Goal: Entertainment & Leisure: Consume media (video, audio)

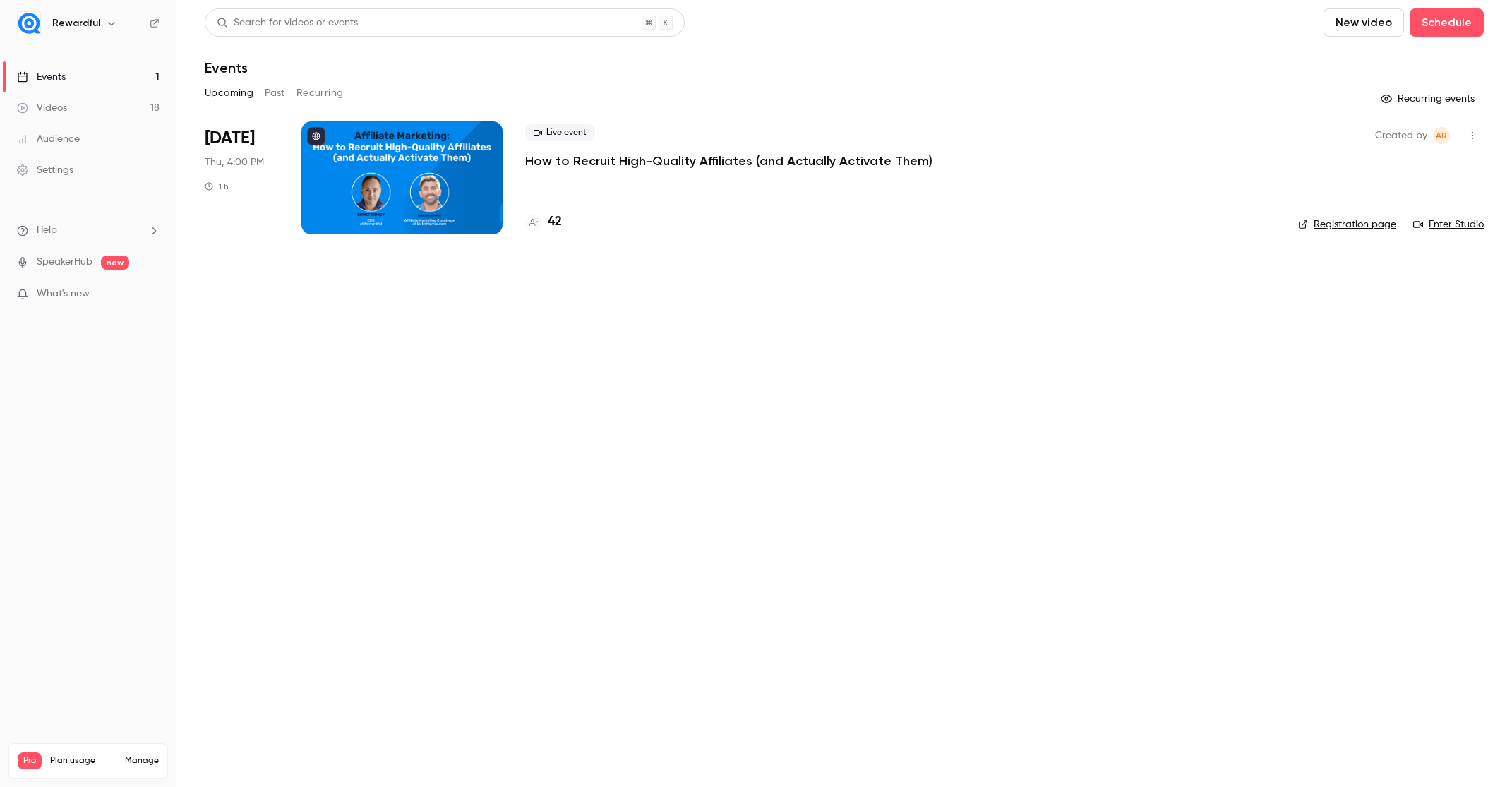
click at [118, 96] on link "Videos 18" at bounding box center [88, 108] width 176 height 31
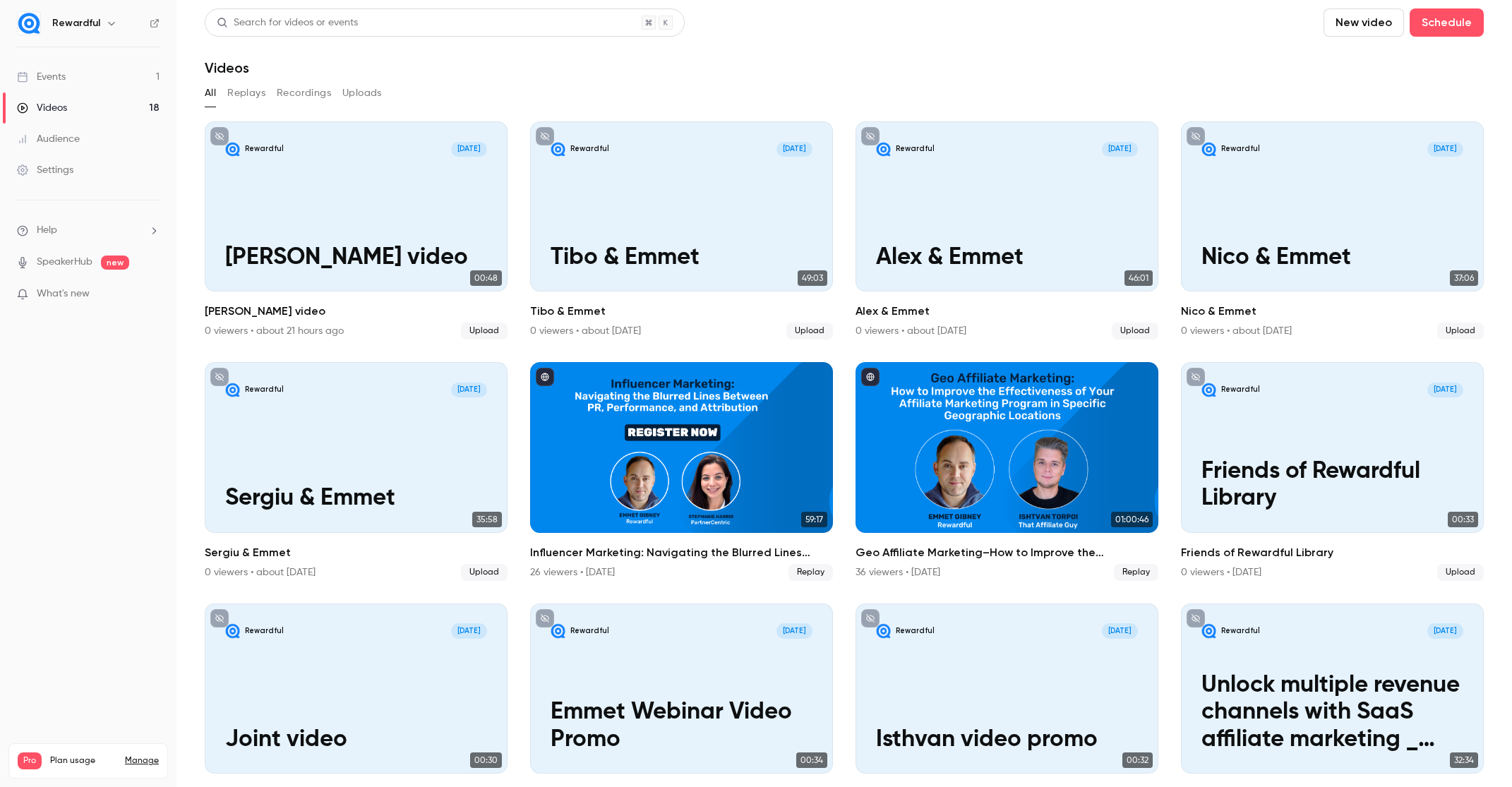
click at [1373, 21] on button "New video" at bounding box center [1364, 22] width 81 height 28
click at [1368, 90] on li "Upload" at bounding box center [1393, 98] width 153 height 37
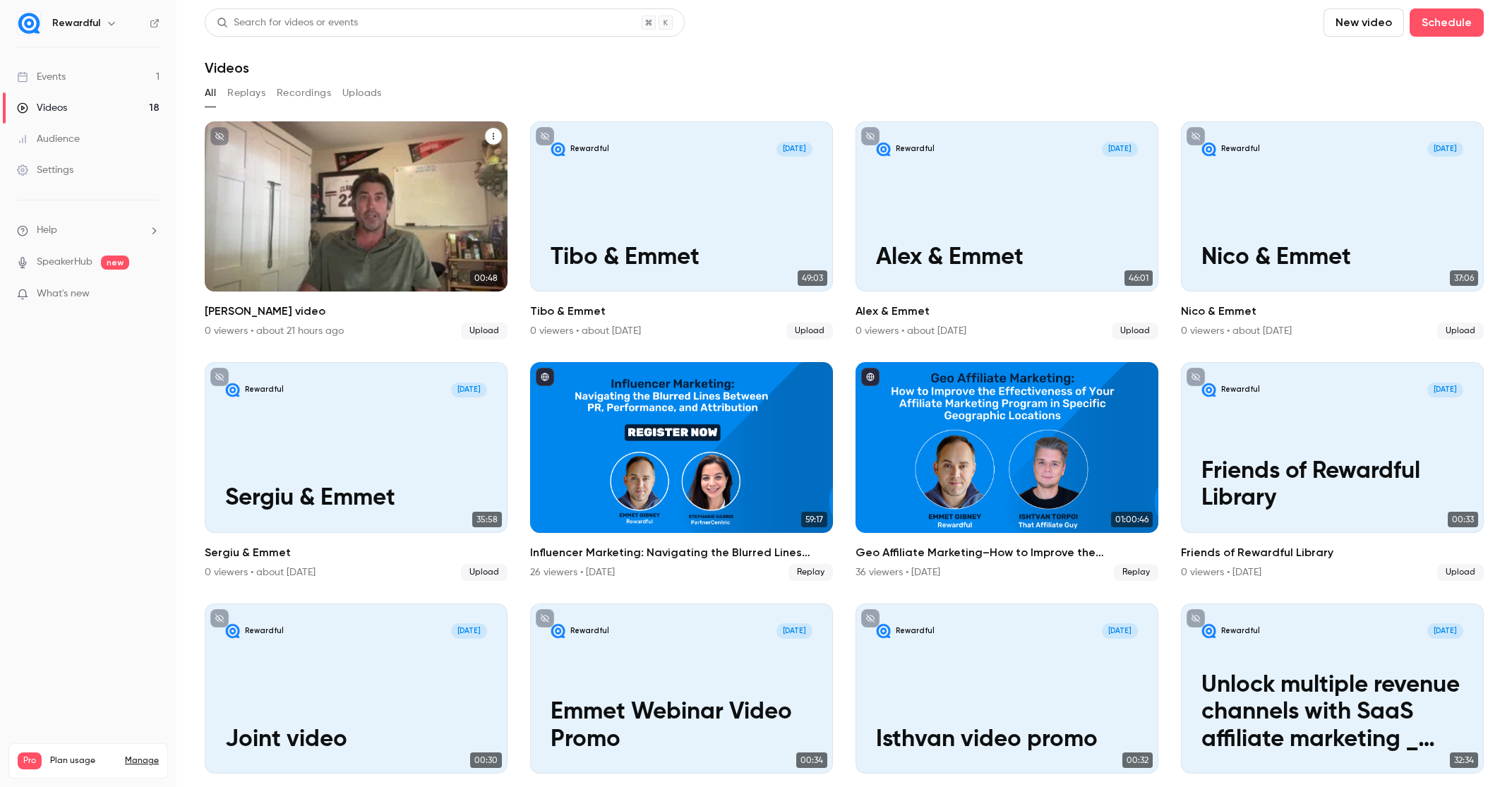
click at [485, 134] on button "Dustin Howes video" at bounding box center [493, 136] width 17 height 17
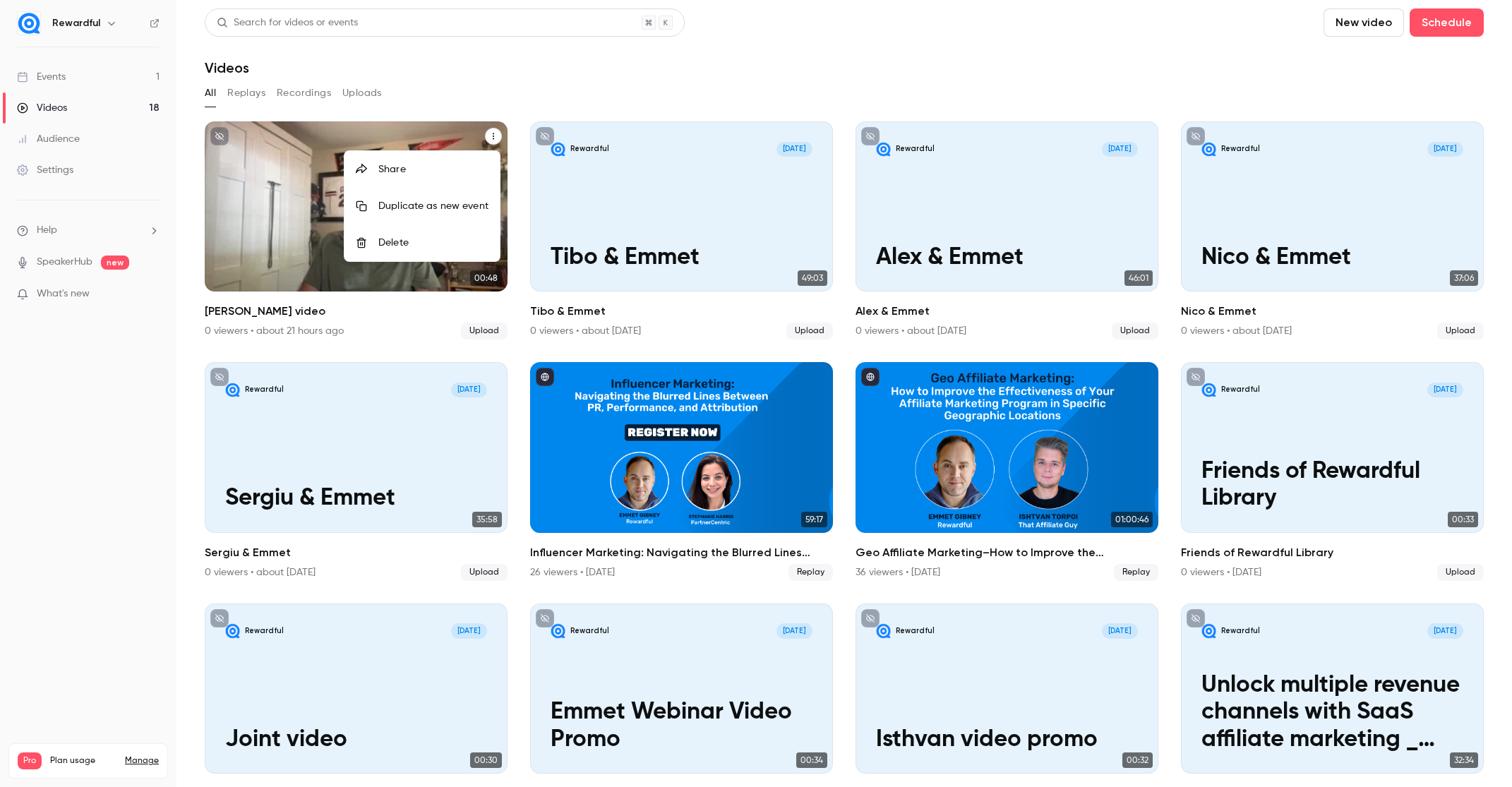
click at [208, 314] on div at bounding box center [756, 393] width 1512 height 787
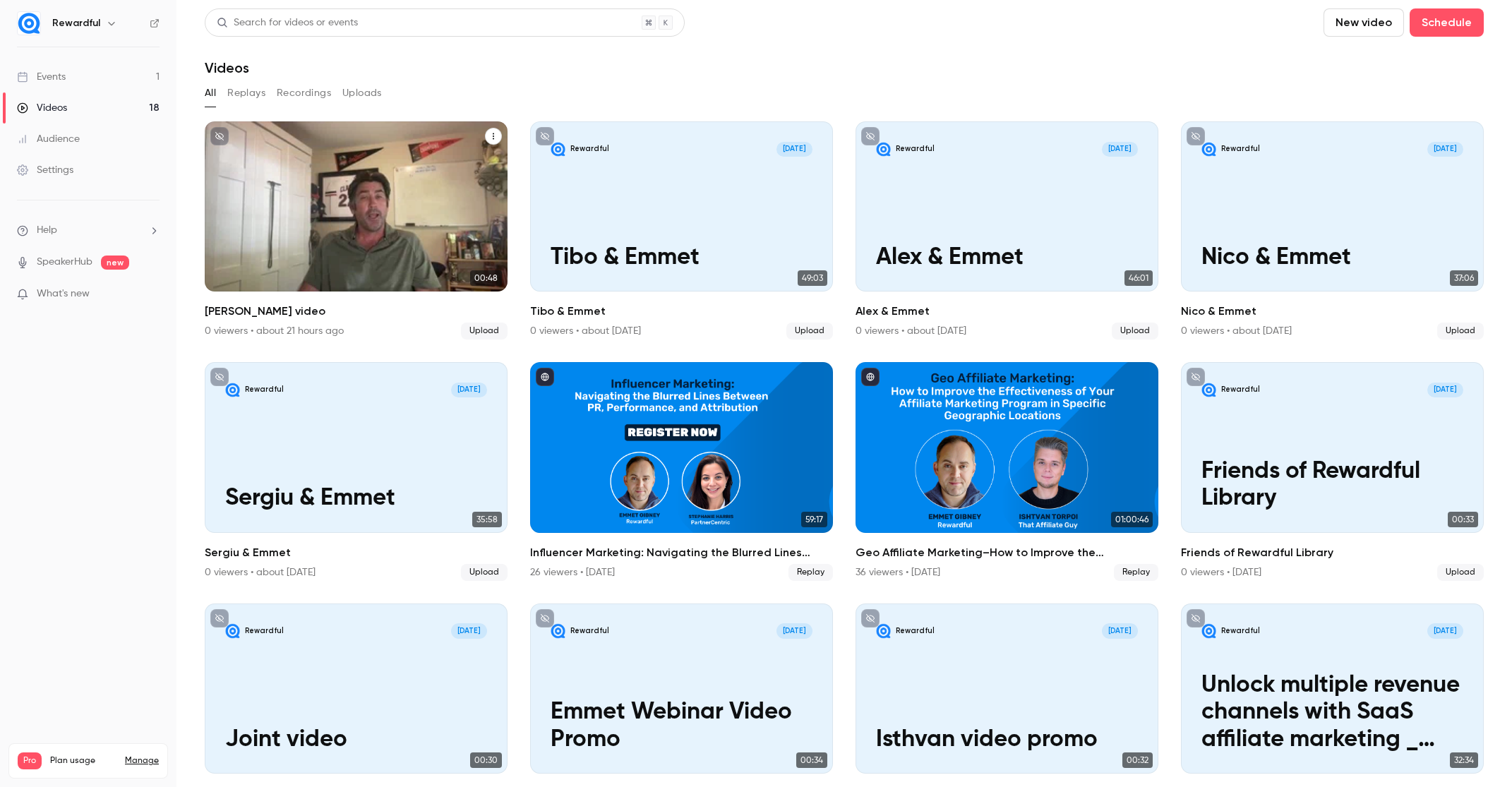
click at [264, 312] on h2 "[PERSON_NAME] video" at bounding box center [355, 311] width 303 height 17
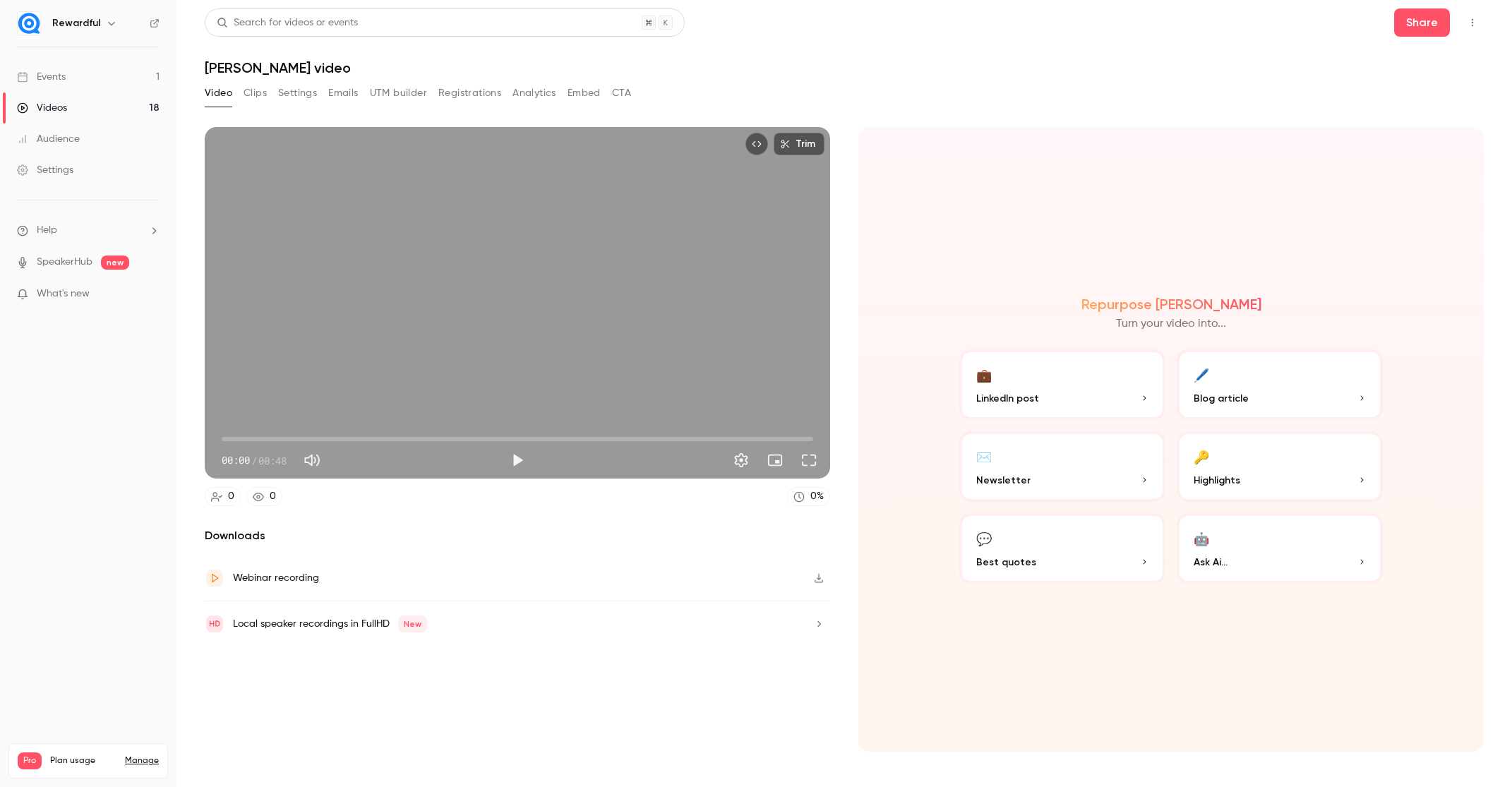
click at [254, 91] on button "Clips" at bounding box center [255, 92] width 23 height 22
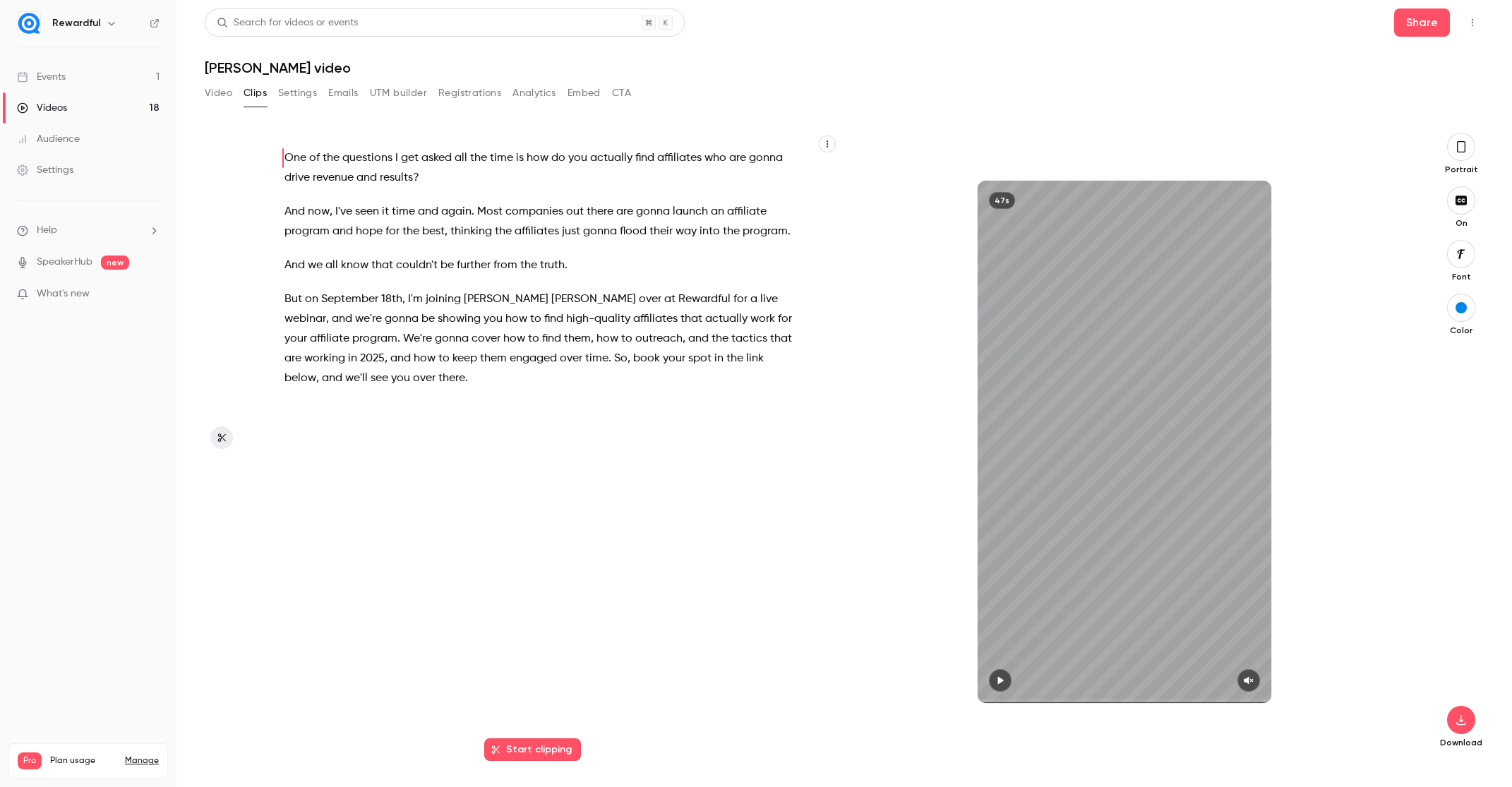
click at [1461, 148] on icon "button" at bounding box center [1462, 147] width 12 height 16
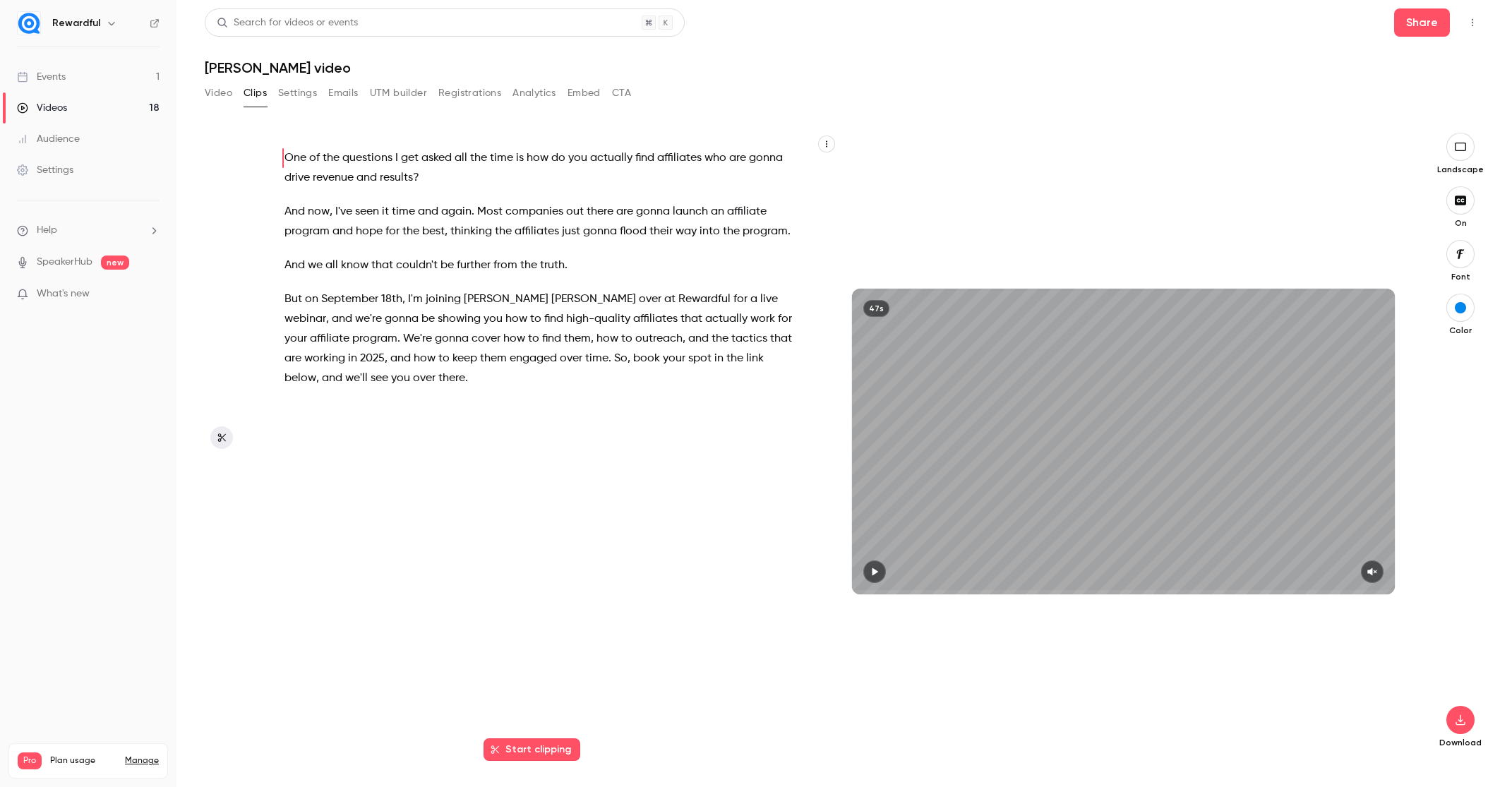
click at [1461, 148] on icon "button" at bounding box center [1460, 147] width 16 height 12
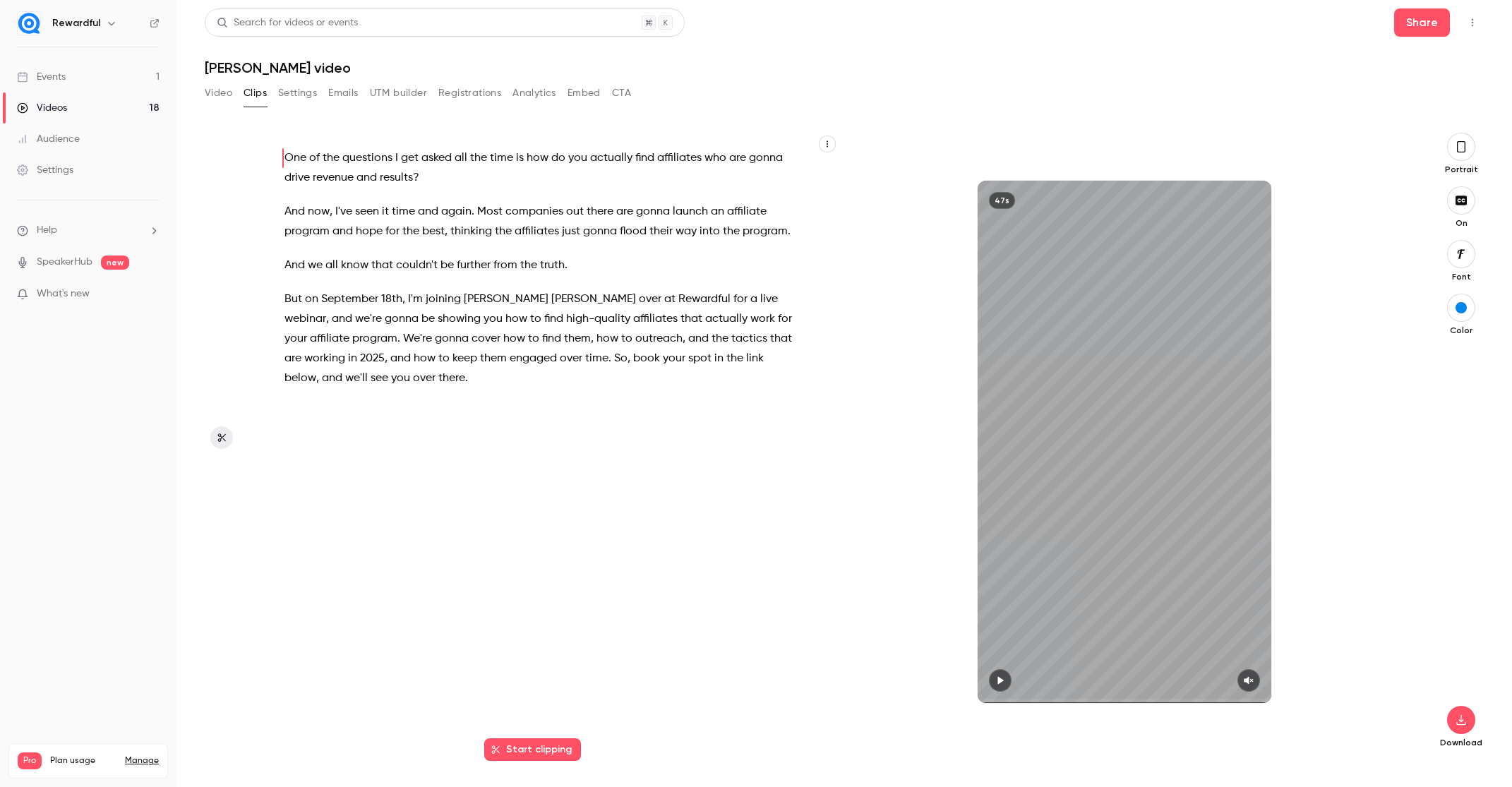
click at [1463, 140] on icon "button" at bounding box center [1462, 147] width 12 height 16
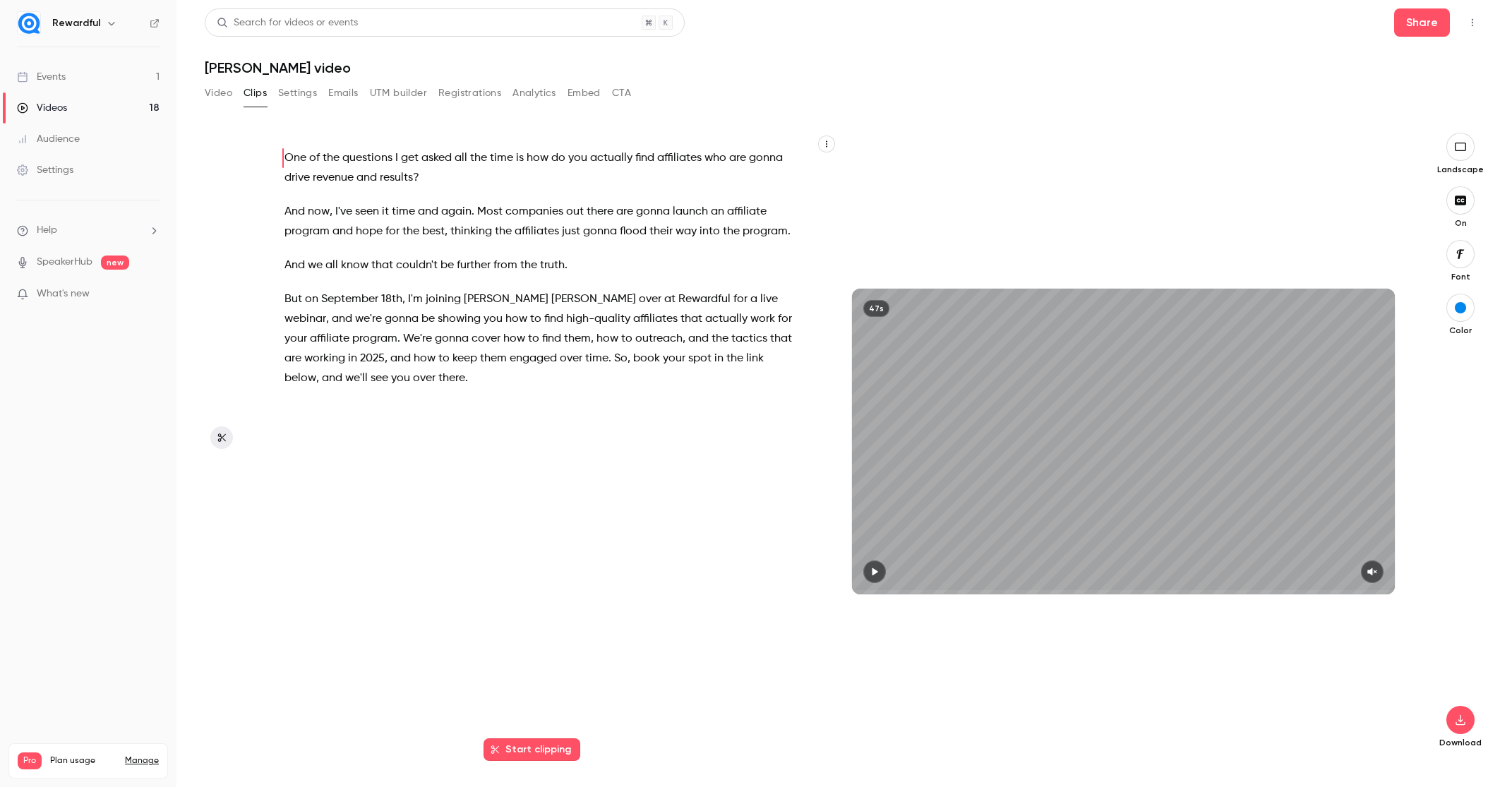
click at [1463, 141] on icon "button" at bounding box center [1460, 147] width 16 height 12
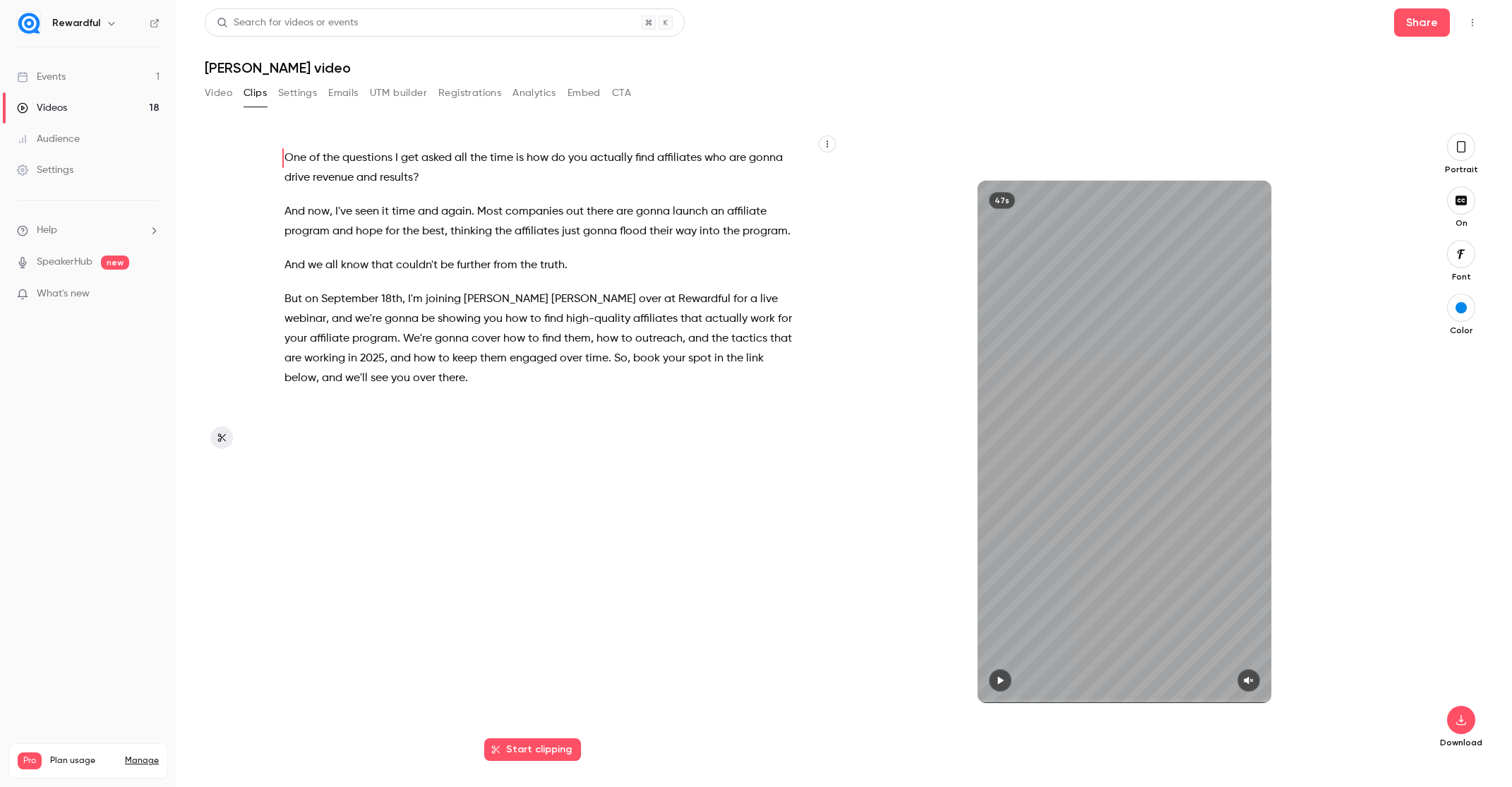
click at [999, 681] on icon "button" at bounding box center [1001, 679] width 6 height 7
click at [1237, 677] on button "button" at bounding box center [1248, 680] width 22 height 22
click at [999, 681] on icon "button" at bounding box center [1000, 679] width 6 height 7
type input "****"
